Goal: Task Accomplishment & Management: Manage account settings

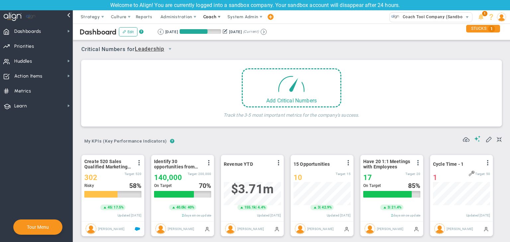
click at [216, 17] on span at bounding box center [218, 16] width 5 height 5
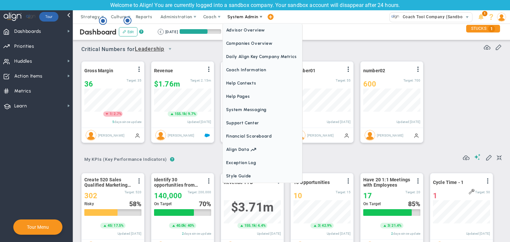
click at [251, 21] on span "System Admin" at bounding box center [243, 16] width 42 height 13
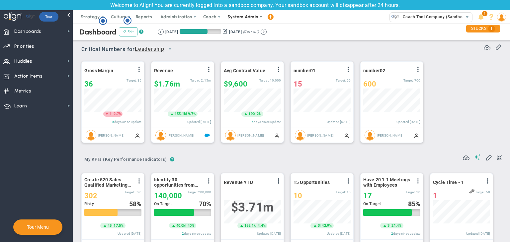
click at [254, 17] on span "System Admin" at bounding box center [242, 16] width 31 height 5
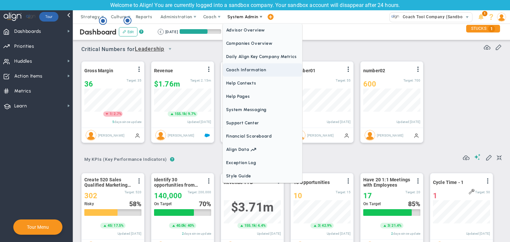
click at [251, 68] on span "Coach Information" at bounding box center [262, 69] width 79 height 13
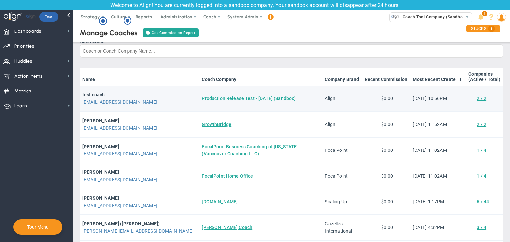
click at [201, 99] on link "Production Release Test - [DATE] (Sandbox)" at bounding box center [248, 98] width 94 height 5
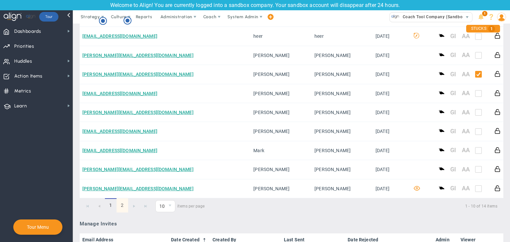
click at [121, 206] on link "2" at bounding box center [122, 205] width 12 height 14
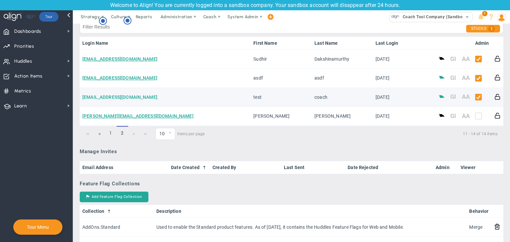
click at [101, 99] on link "[EMAIL_ADDRESS][DOMAIN_NAME]" at bounding box center [119, 97] width 75 height 5
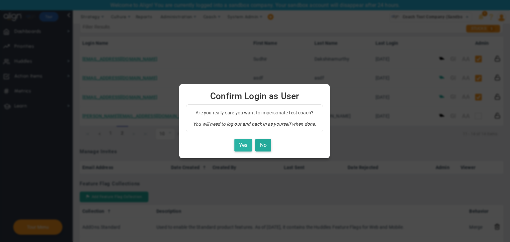
click at [240, 144] on button "Yes" at bounding box center [243, 145] width 18 height 13
